Goal: Task Accomplishment & Management: Use online tool/utility

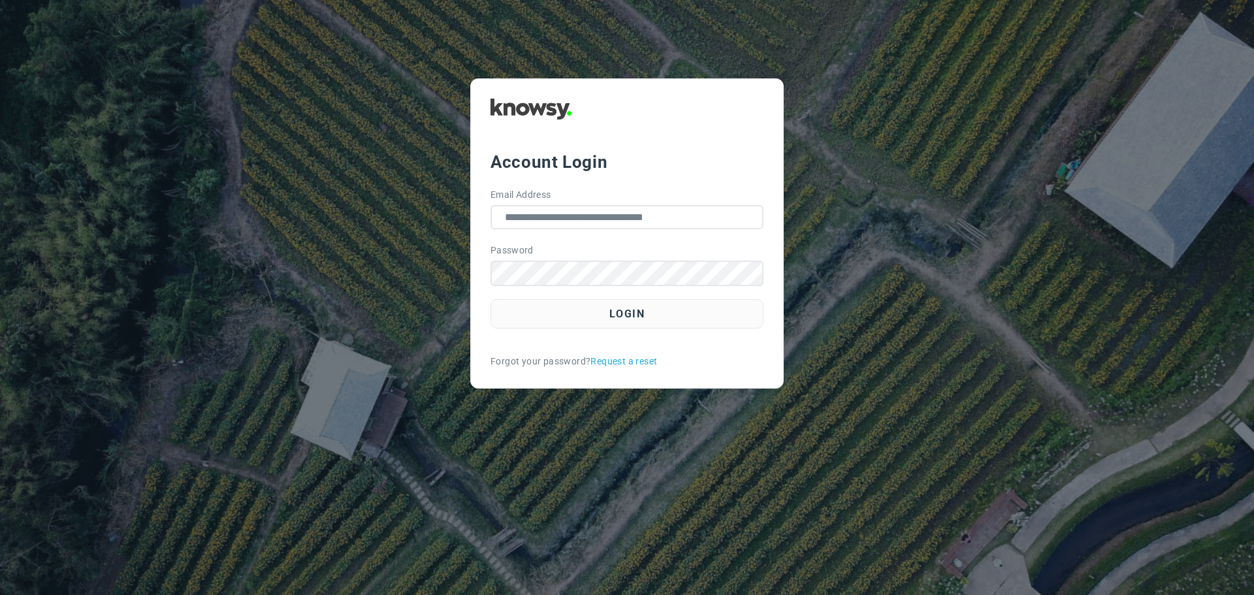
click at [588, 328] on button "Login" at bounding box center [627, 313] width 273 height 29
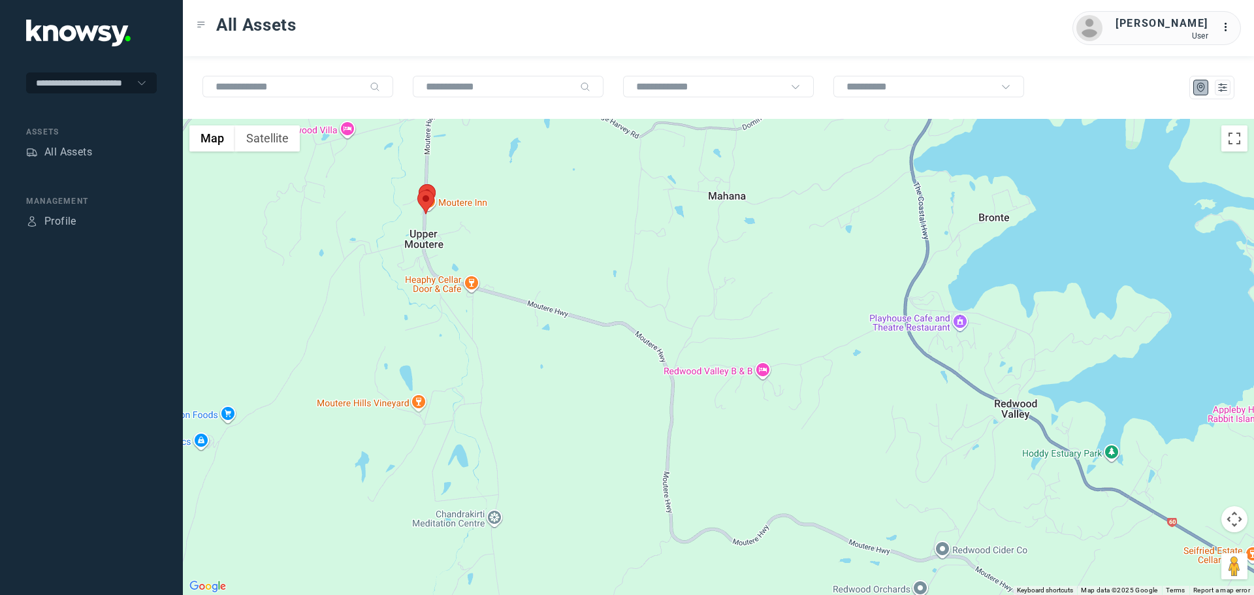
drag, startPoint x: 448, startPoint y: 236, endPoint x: 540, endPoint y: 367, distance: 160.4
click at [540, 367] on div at bounding box center [718, 357] width 1071 height 476
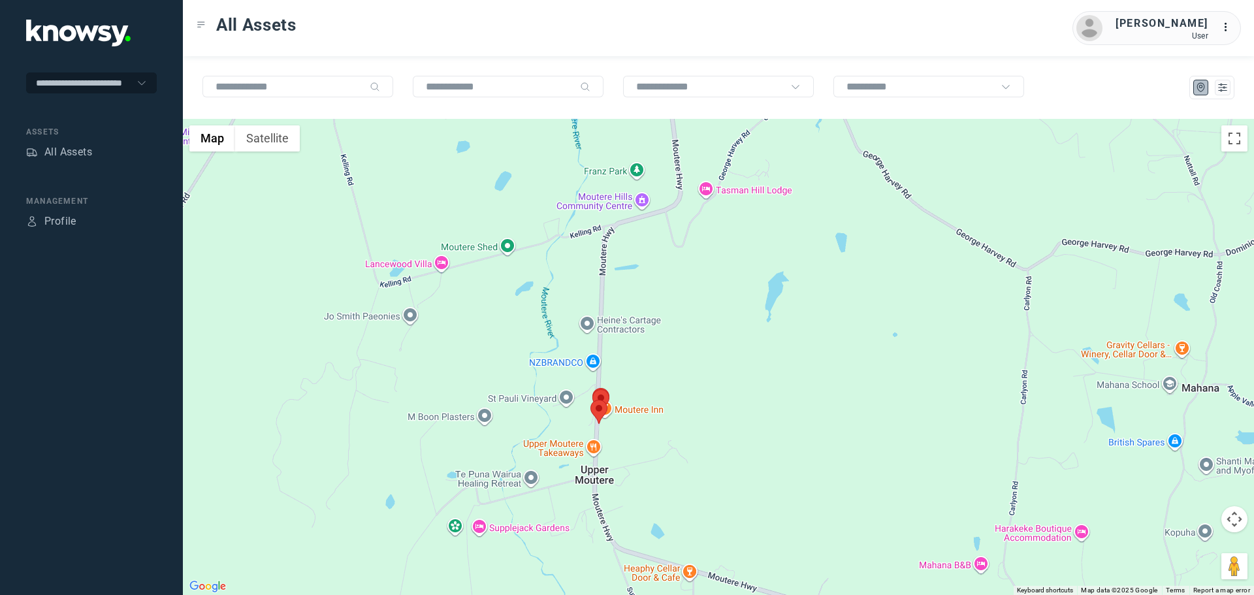
drag, startPoint x: 641, startPoint y: 461, endPoint x: 617, endPoint y: 387, distance: 78.3
click at [617, 387] on div at bounding box center [718, 357] width 1071 height 476
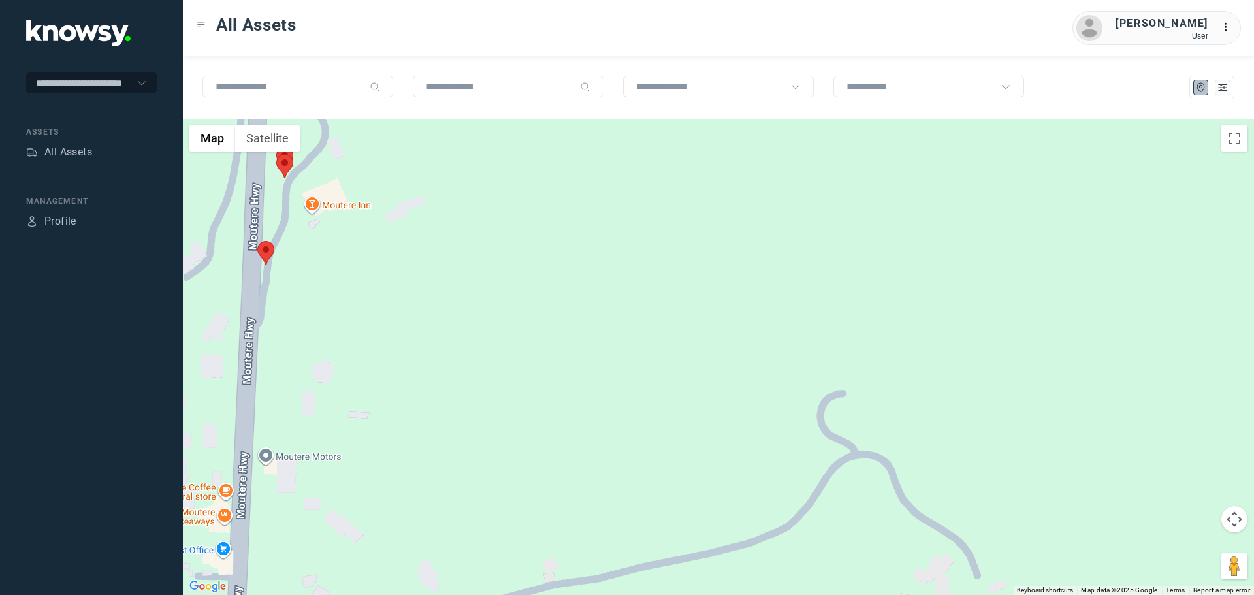
click at [257, 241] on area at bounding box center [257, 241] width 0 height 0
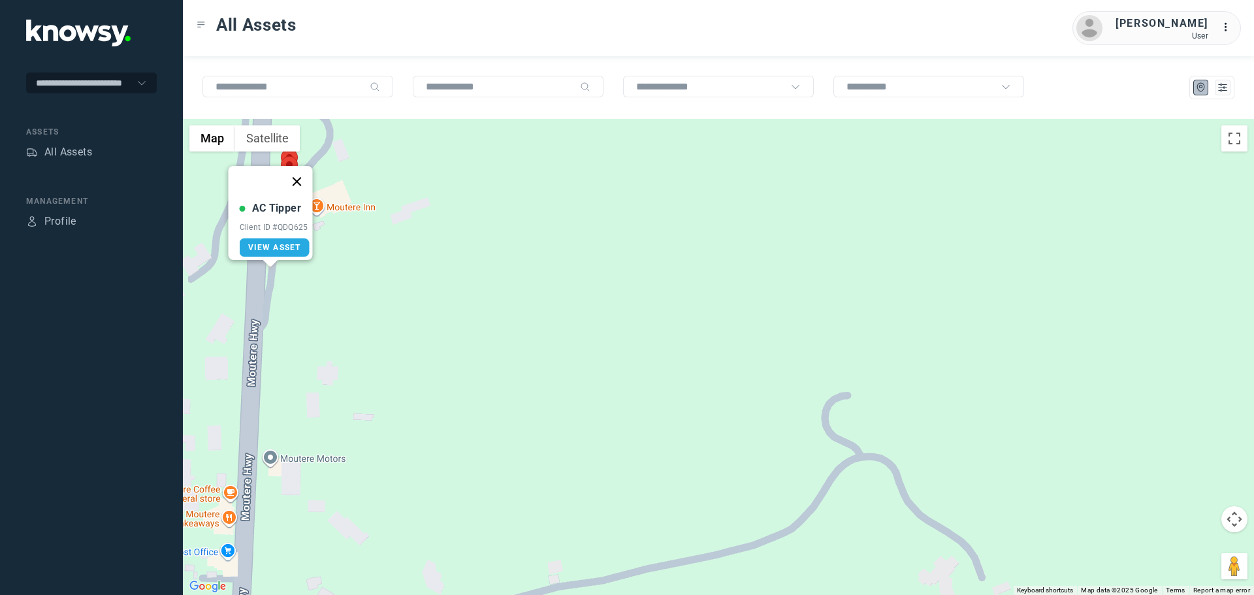
click at [305, 176] on button "Close" at bounding box center [297, 181] width 31 height 31
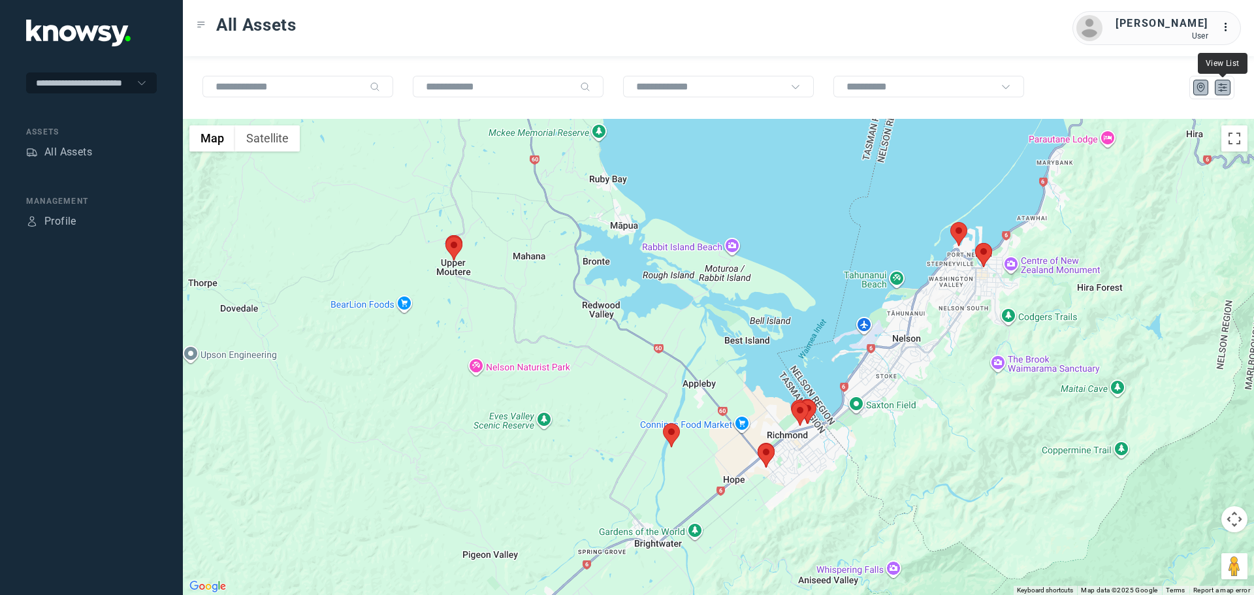
click at [1219, 88] on icon "List" at bounding box center [1223, 87] width 8 height 7
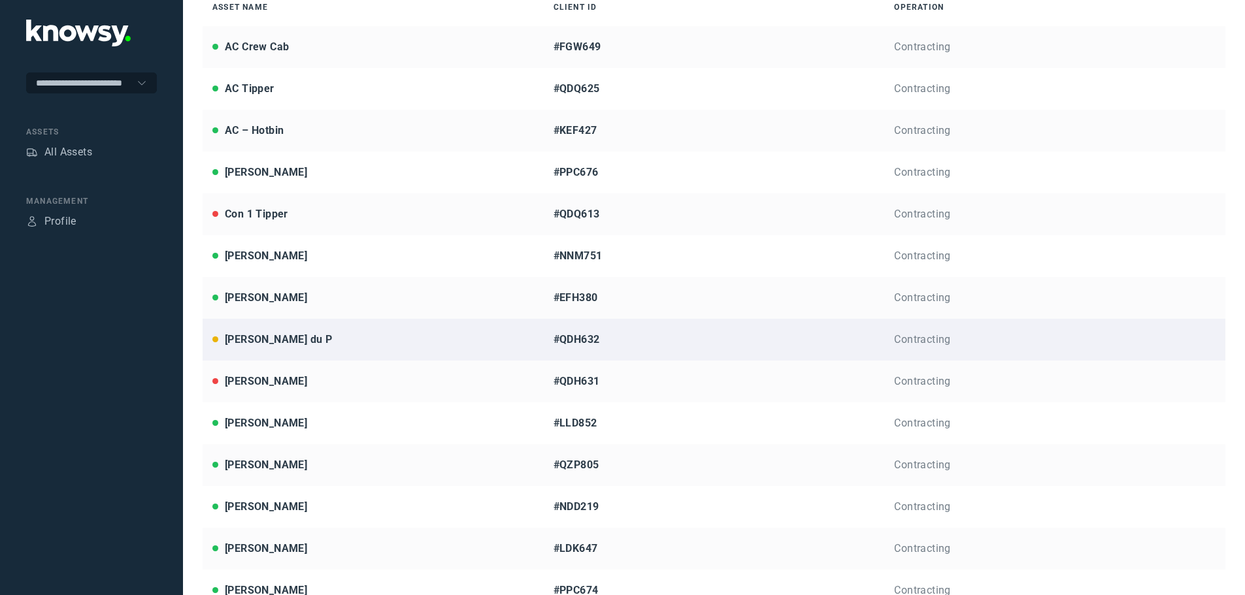
scroll to position [196, 0]
